Goal: Find contact information: Find contact information

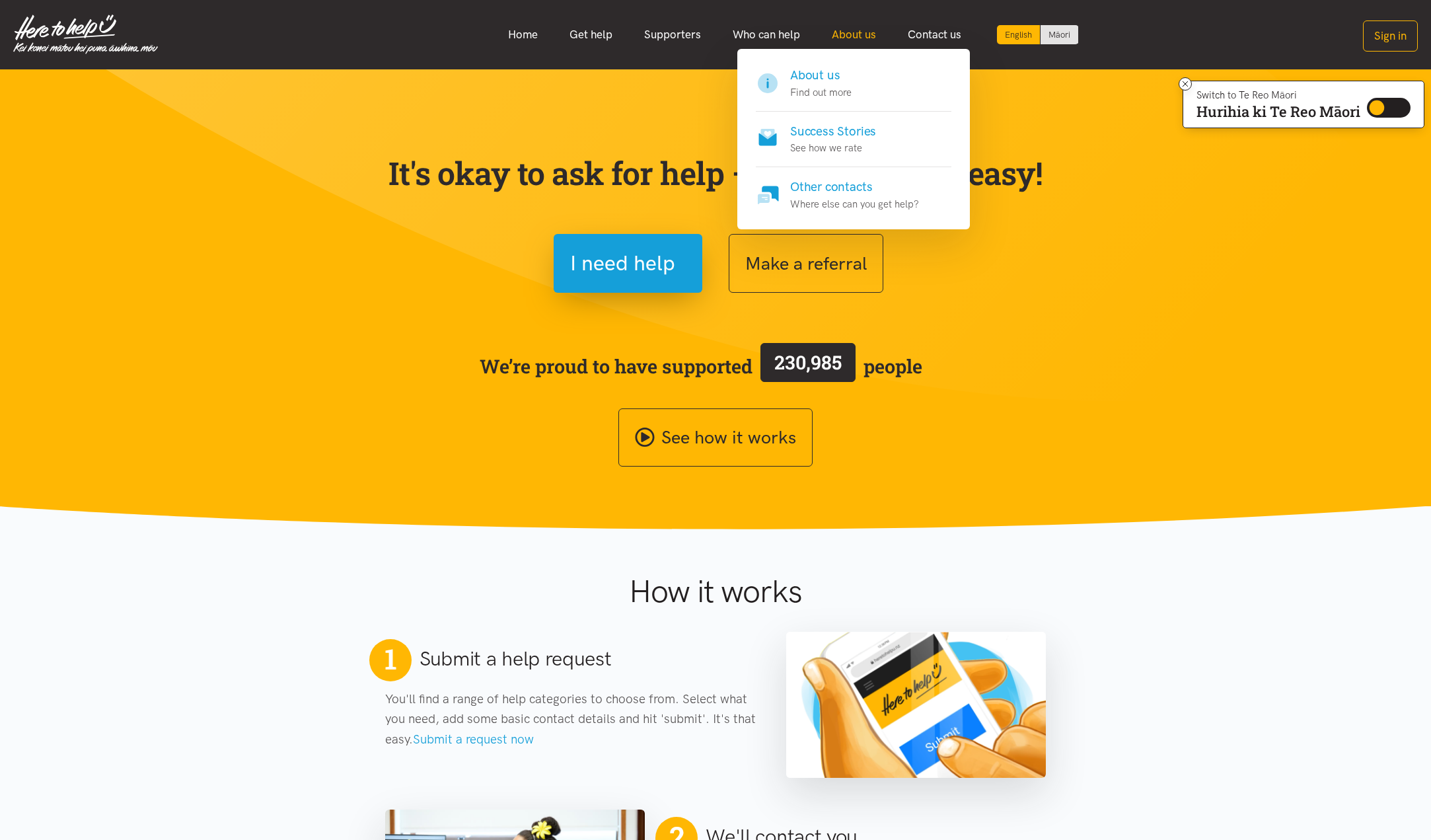
click at [866, 32] on link "About us" at bounding box center [854, 34] width 76 height 29
click at [848, 29] on link "About us" at bounding box center [854, 34] width 76 height 29
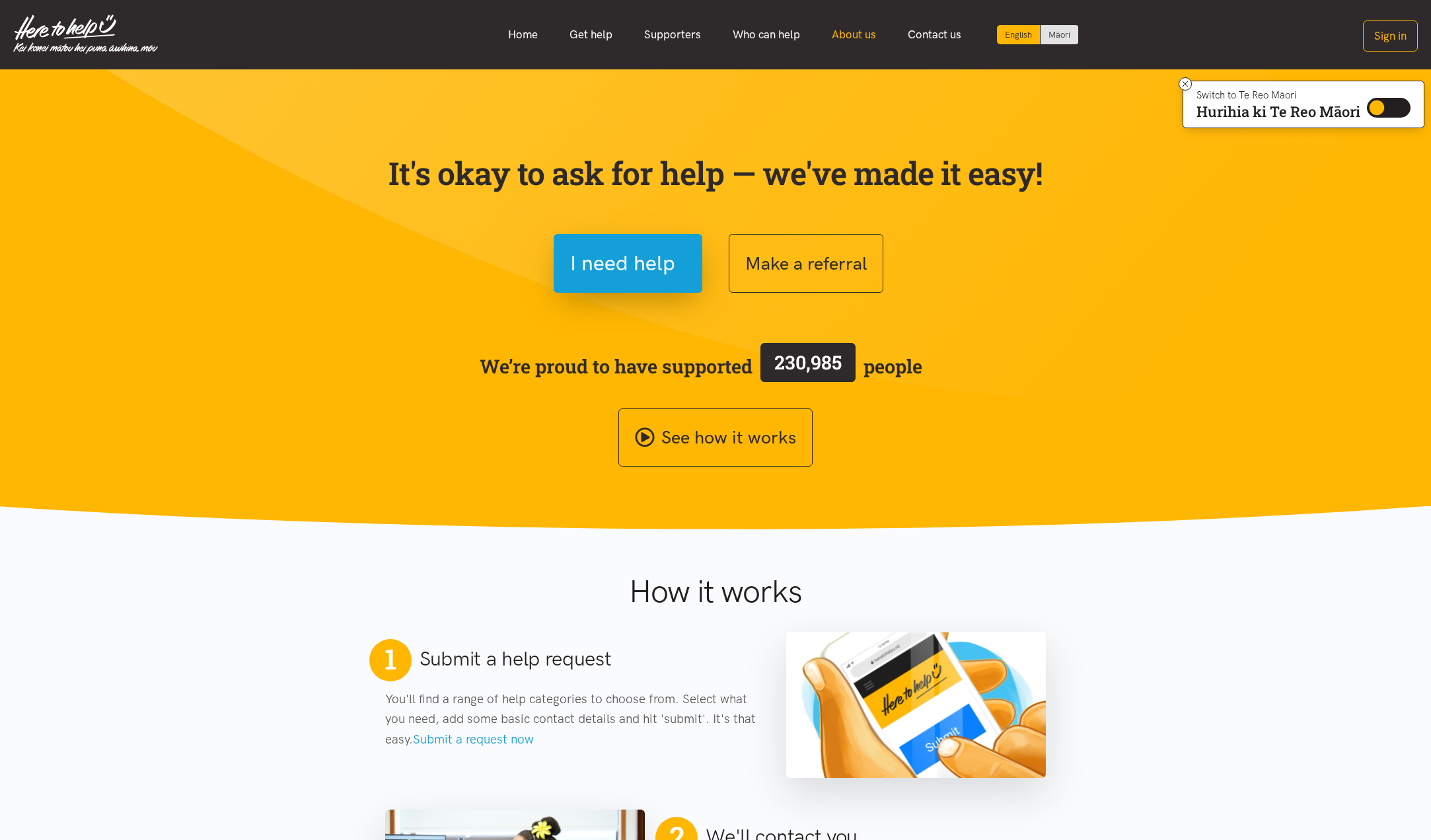
click at [845, 34] on link "About us" at bounding box center [854, 34] width 76 height 29
click at [842, 35] on link "About us" at bounding box center [854, 34] width 76 height 29
click at [797, 34] on link "Who can help" at bounding box center [767, 34] width 99 height 29
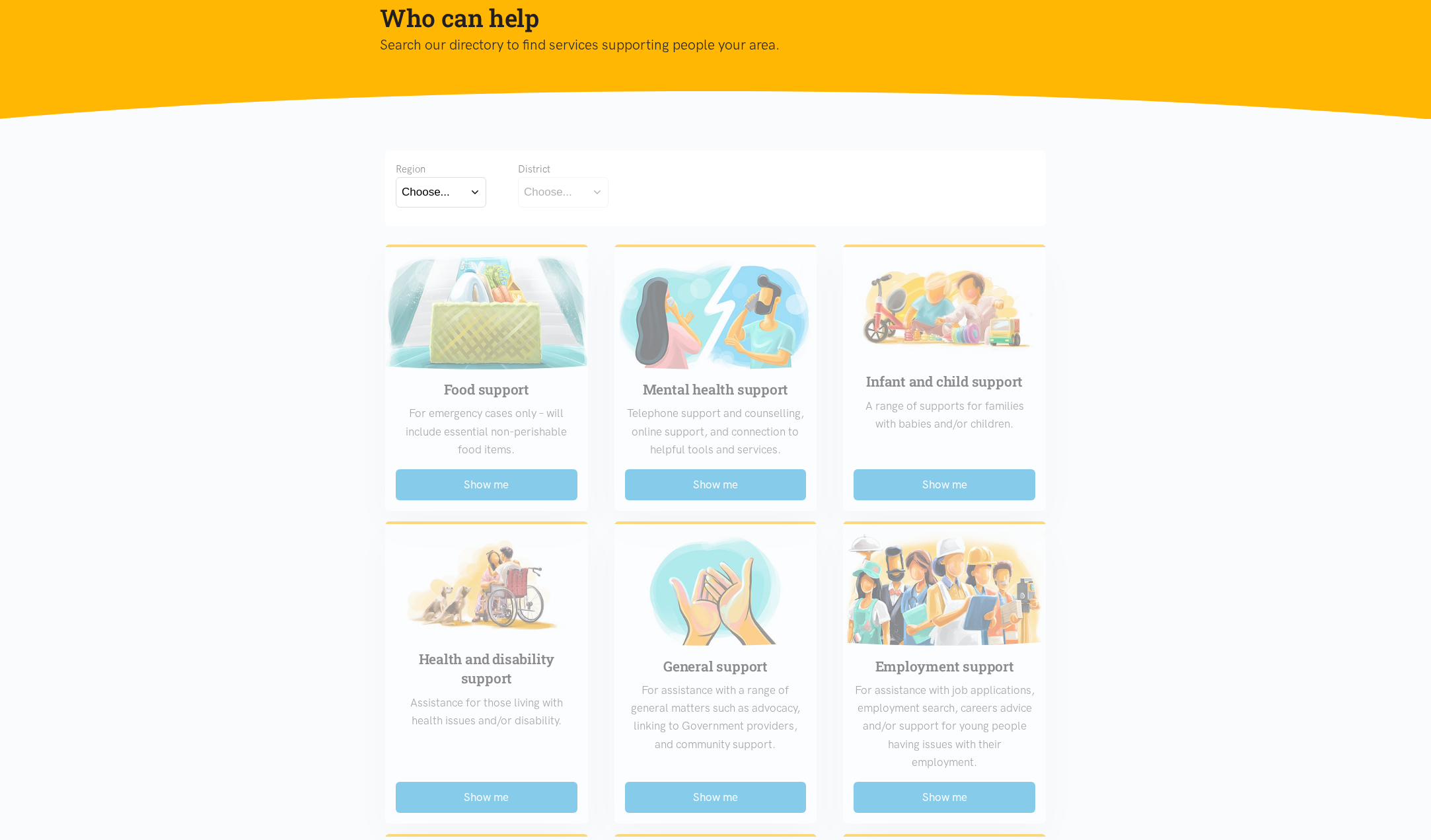
scroll to position [132, 0]
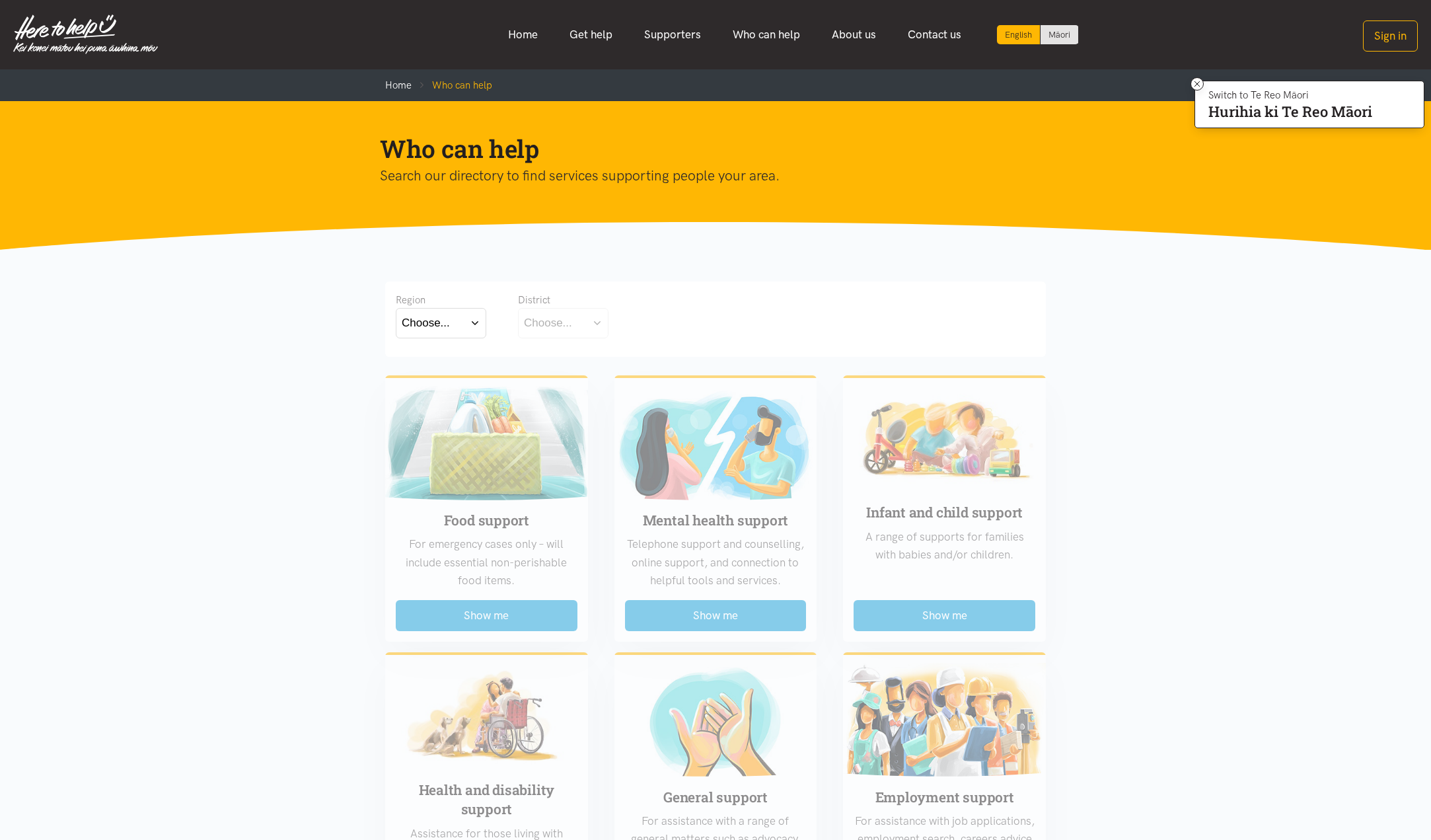
scroll to position [66, 0]
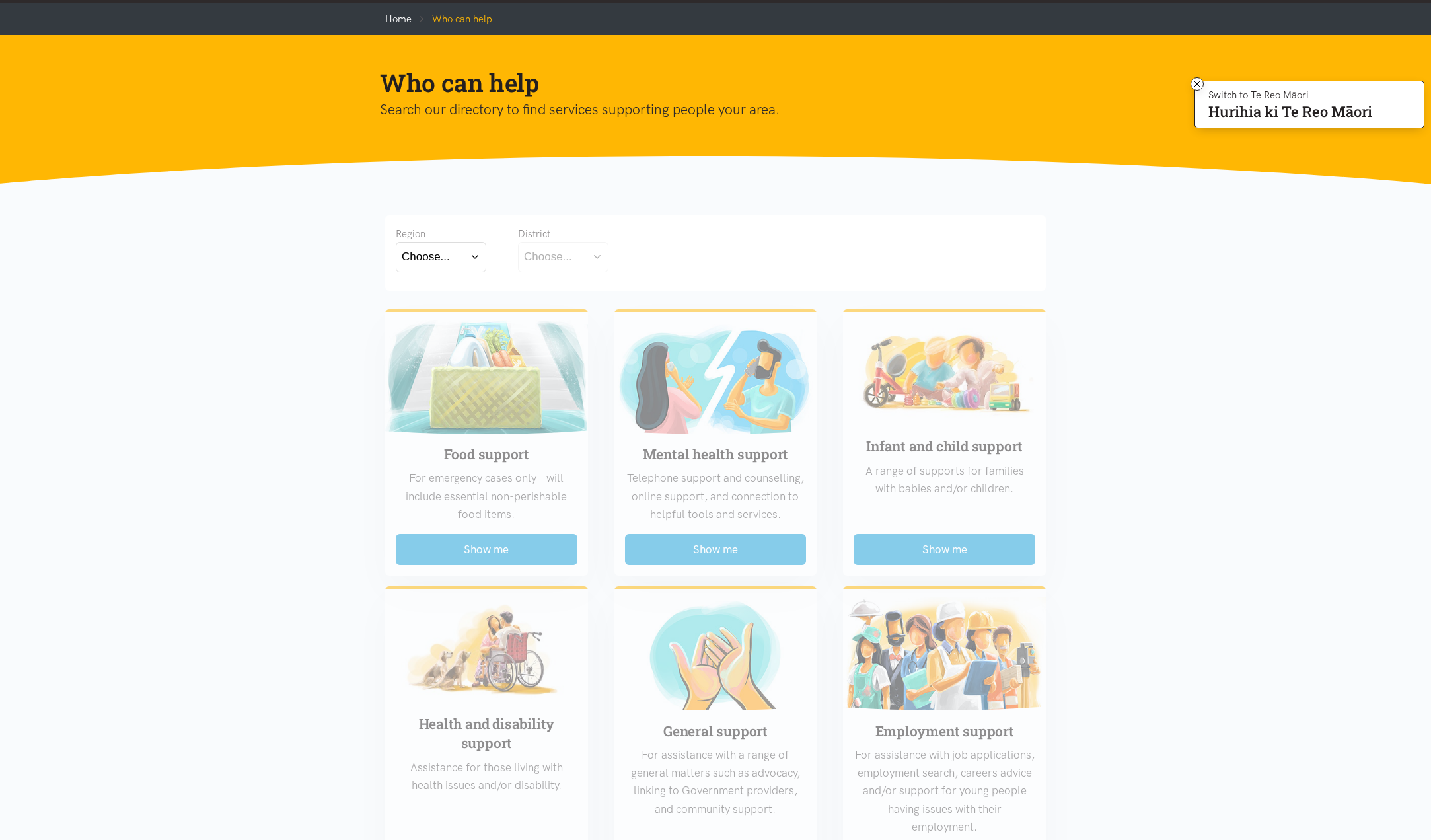
click at [469, 251] on button "Choose..." at bounding box center [441, 257] width 91 height 29
click at [569, 254] on div "Choose..." at bounding box center [548, 256] width 48 height 18
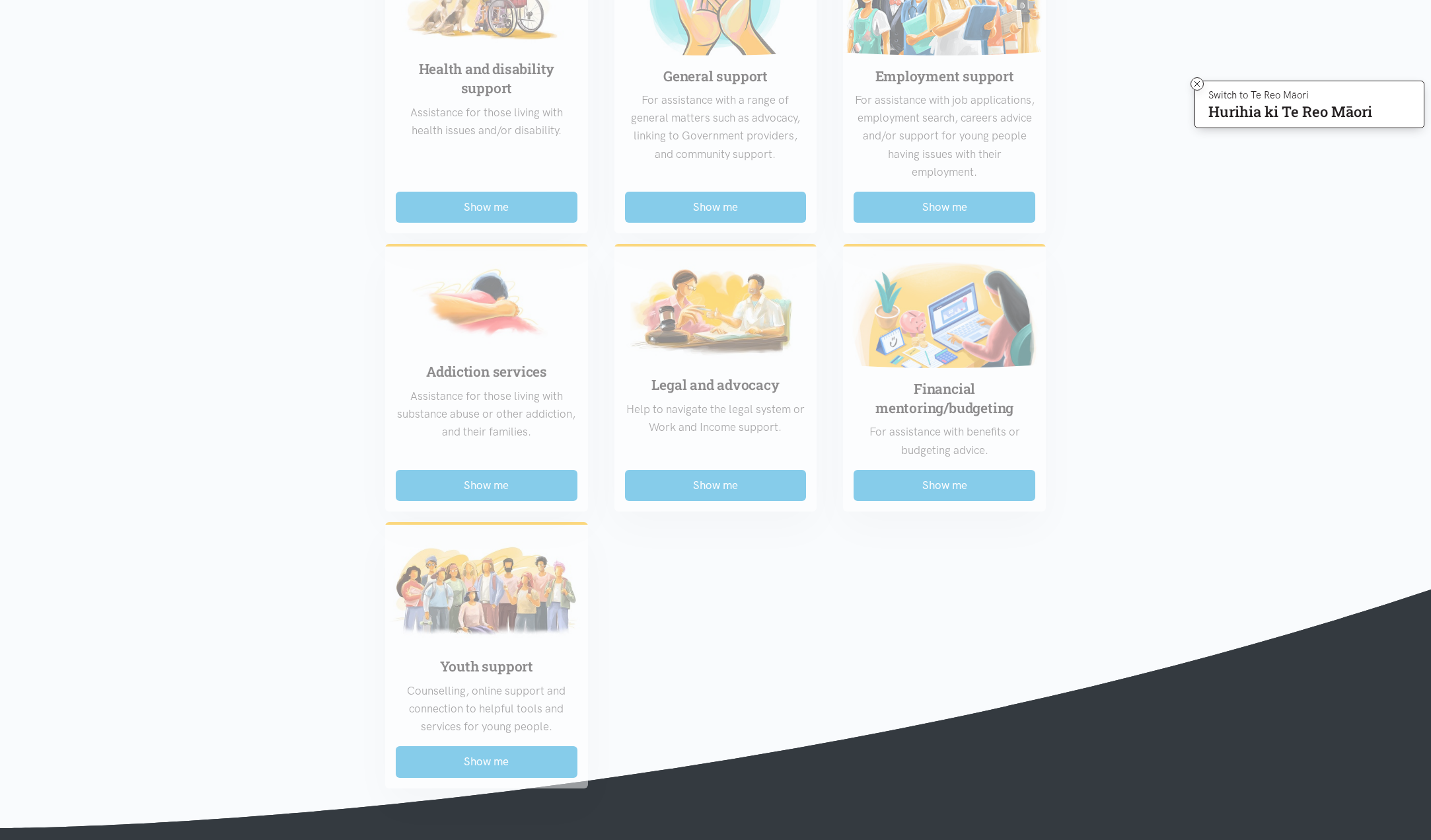
scroll to position [727, 0]
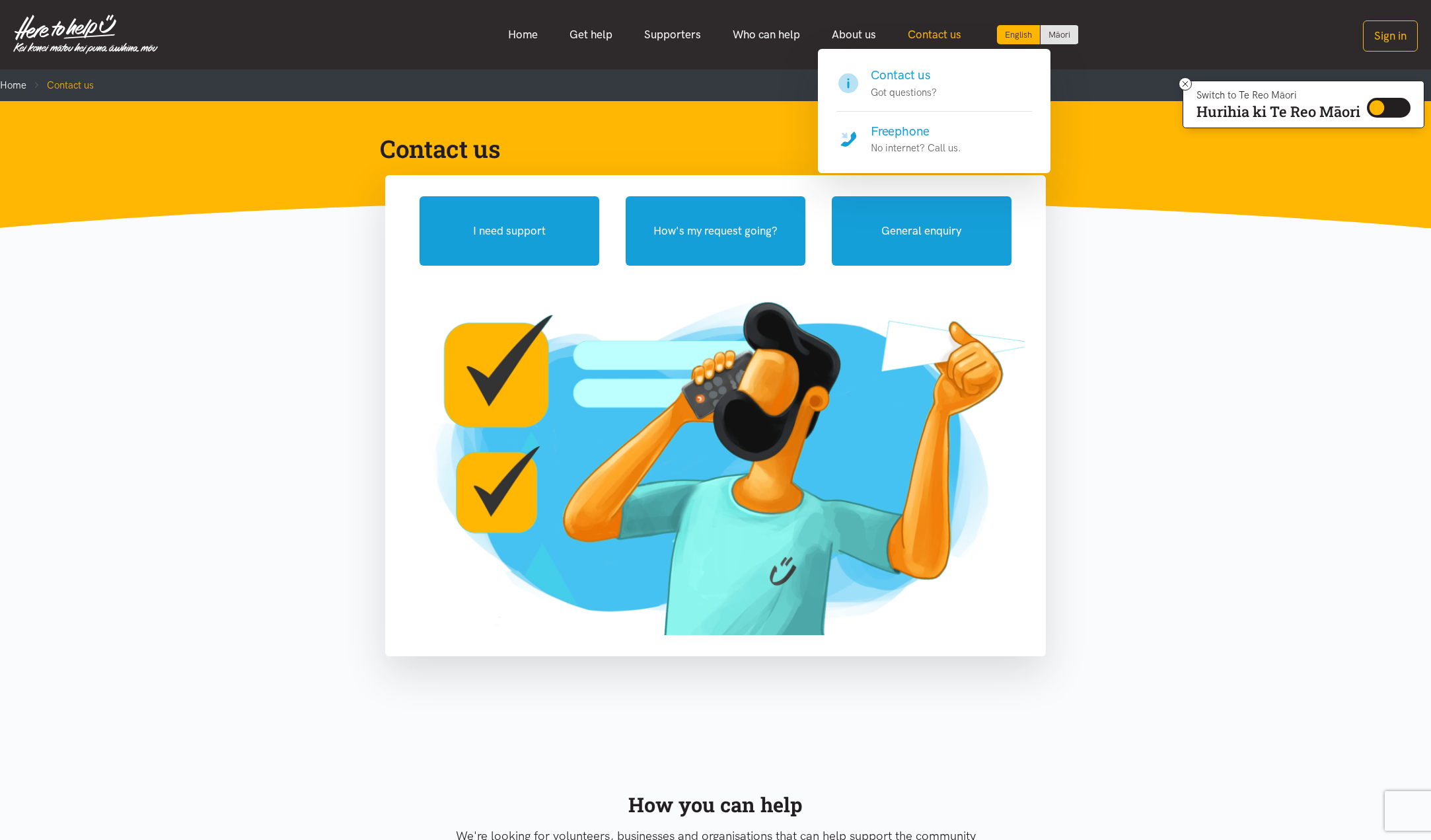
click at [917, 31] on link "Contact us" at bounding box center [934, 34] width 85 height 29
click at [927, 132] on h4 "Freephone" at bounding box center [916, 131] width 91 height 19
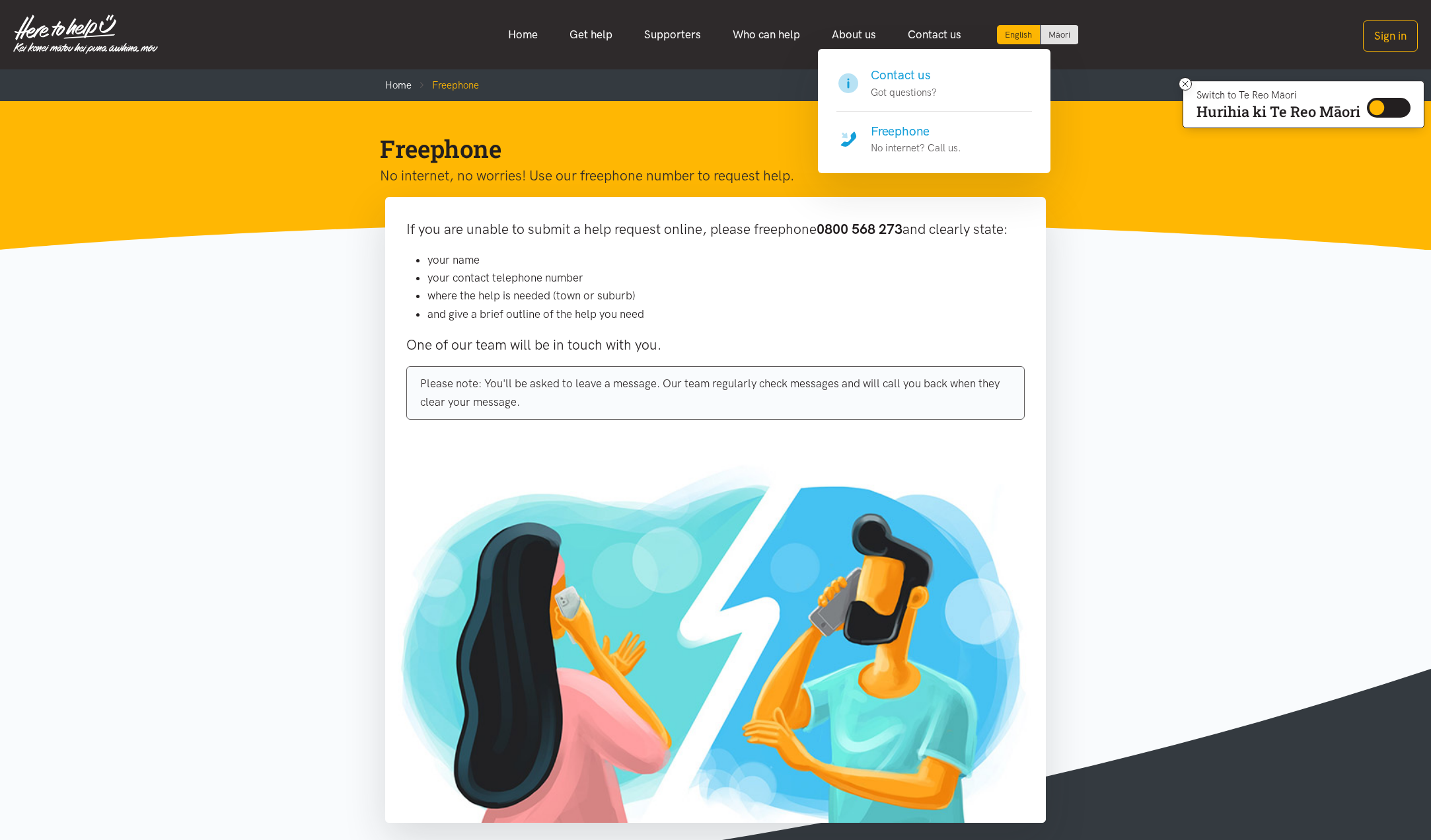
click at [917, 85] on p "Got questions?" at bounding box center [903, 92] width 66 height 15
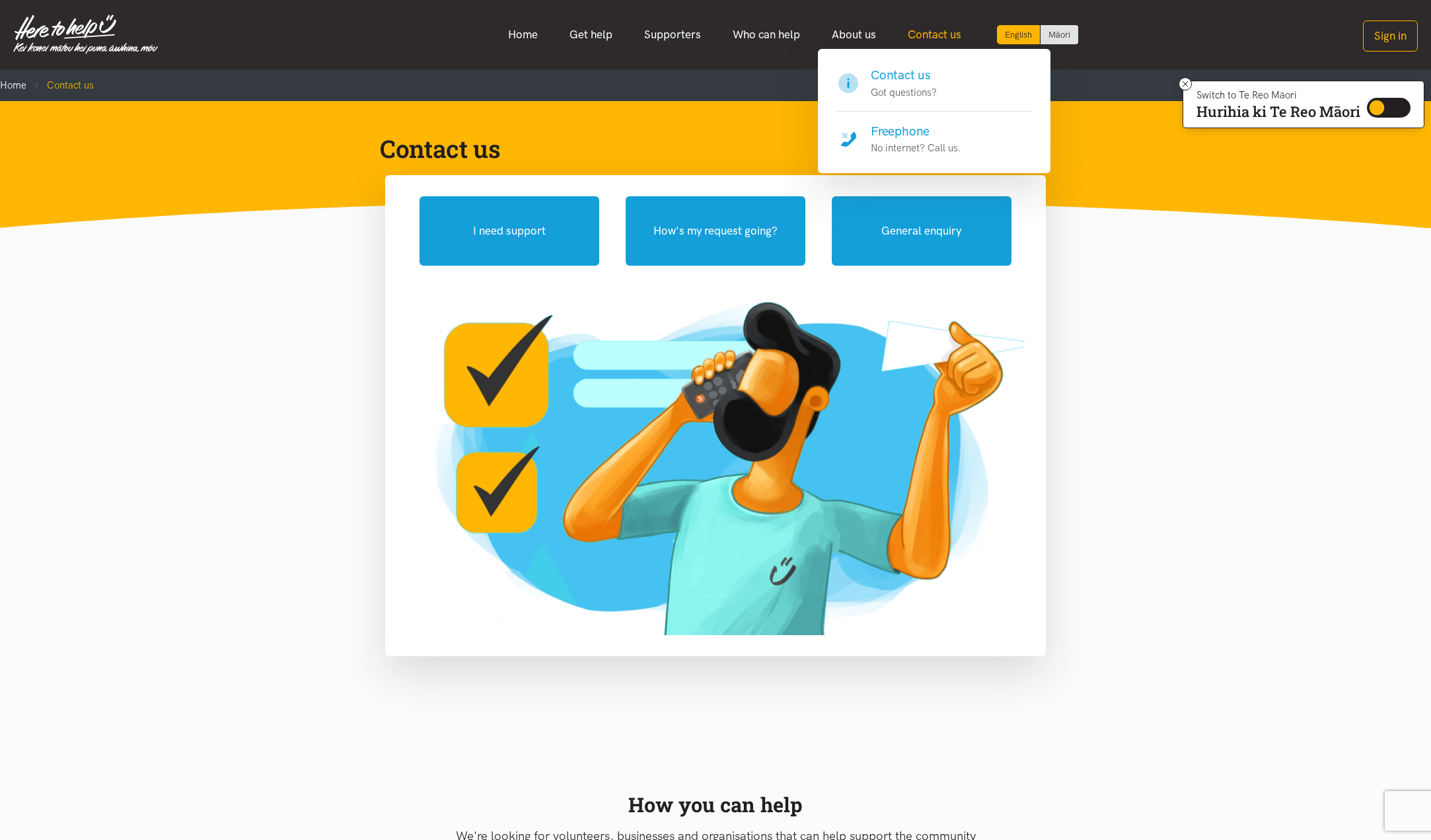
click at [918, 29] on link "Contact us" at bounding box center [934, 34] width 85 height 29
click at [912, 135] on h4 "Freephone" at bounding box center [916, 131] width 91 height 19
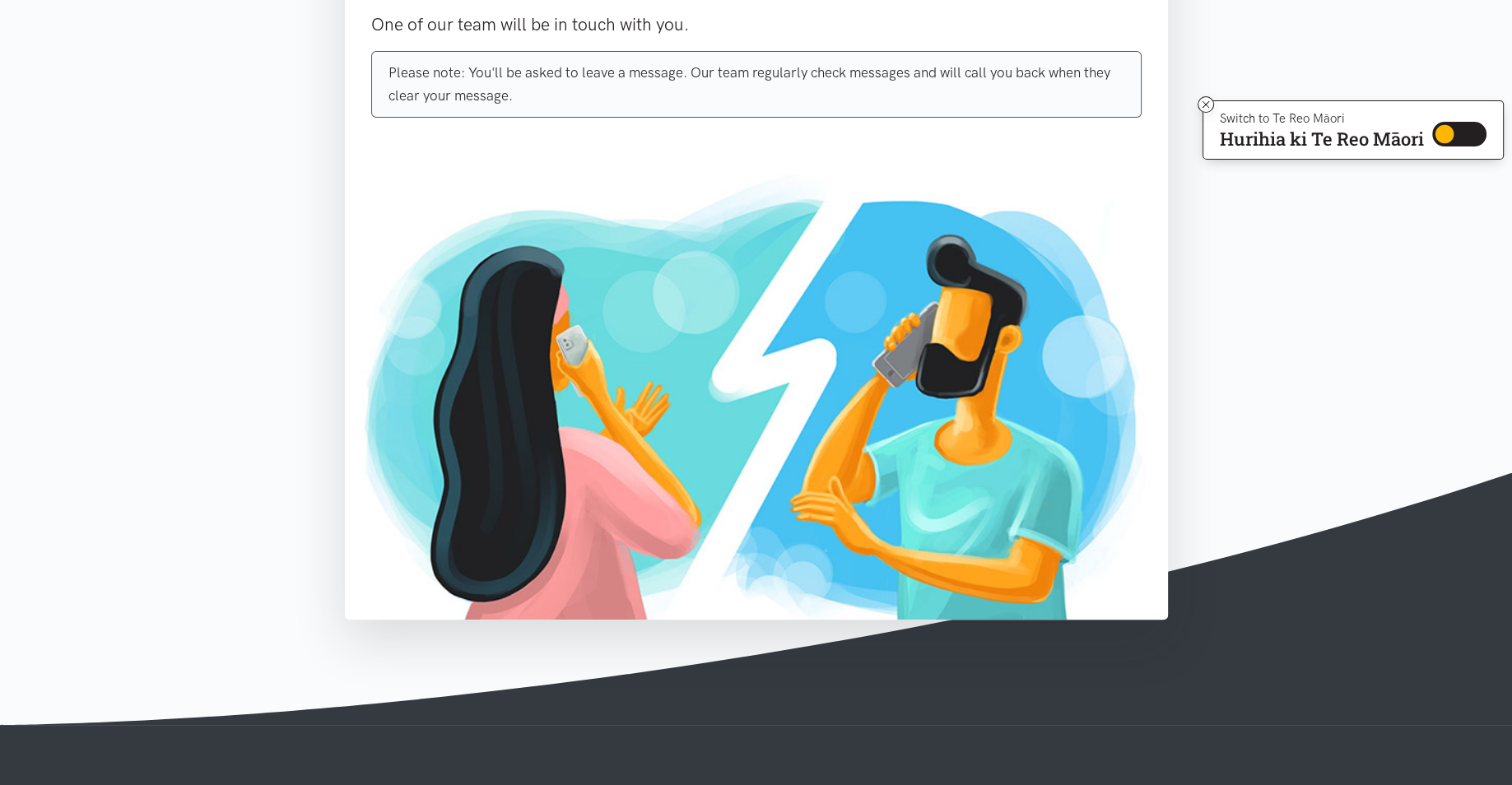
scroll to position [493, 0]
